Goal: Check status: Check status

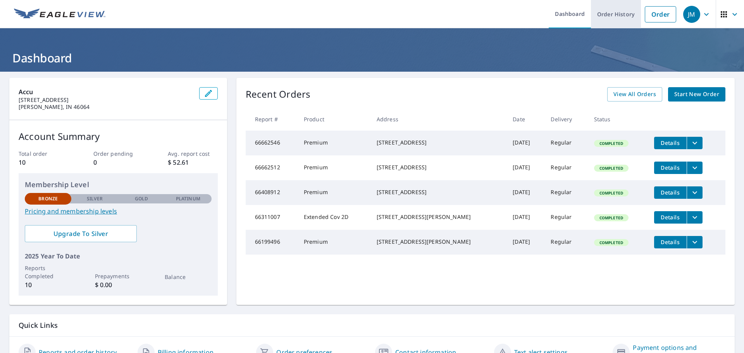
click at [611, 12] on link "Order History" at bounding box center [616, 14] width 50 height 28
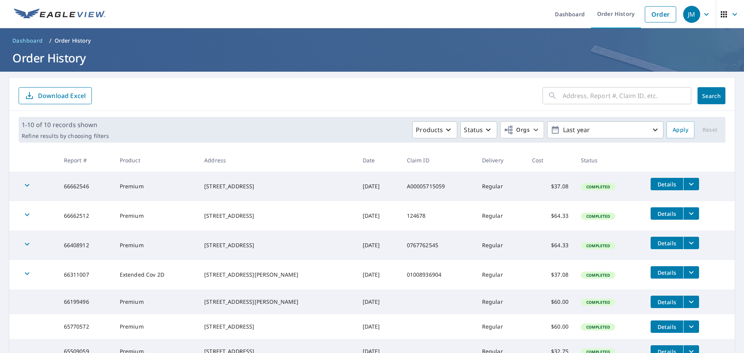
click at [544, 218] on td "$64.33" at bounding box center [550, 215] width 49 height 29
drag, startPoint x: 544, startPoint y: 218, endPoint x: 553, endPoint y: 217, distance: 8.9
click at [544, 218] on td "$64.33" at bounding box center [550, 215] width 49 height 29
click at [553, 217] on td "$64.33" at bounding box center [550, 215] width 49 height 29
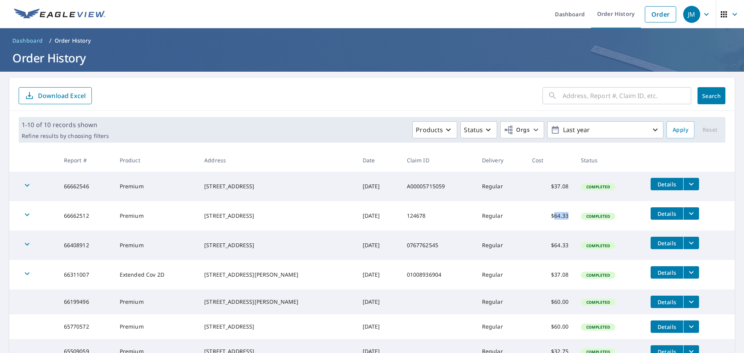
copy td "64.33"
